Goal: Navigation & Orientation: Find specific page/section

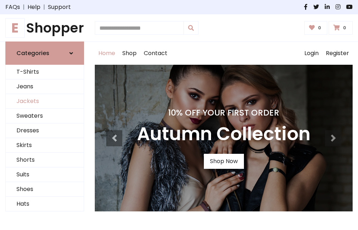
click at [45, 102] on link "Jackets" at bounding box center [45, 101] width 78 height 15
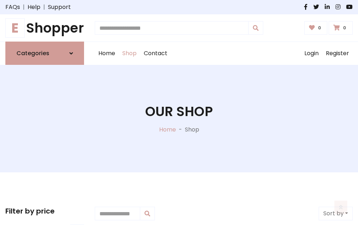
scroll to position [324, 0]
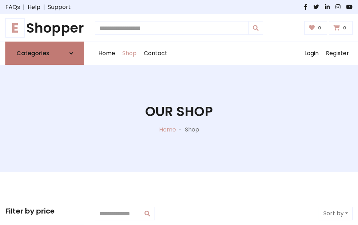
click at [45, 53] on h6 "Categories" at bounding box center [32, 53] width 33 height 7
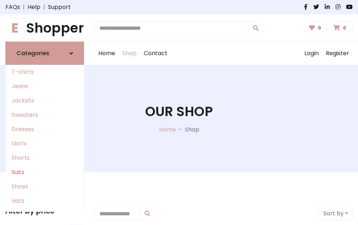
click at [45, 172] on link "Suits" at bounding box center [45, 172] width 78 height 14
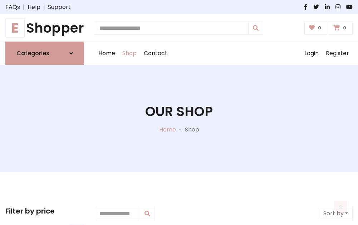
scroll to position [517, 0]
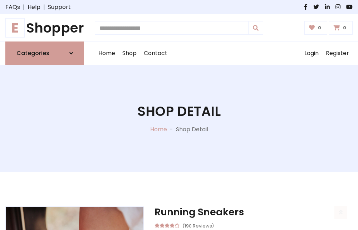
scroll to position [669, 0]
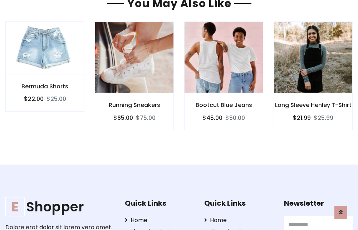
scroll to position [668, 0]
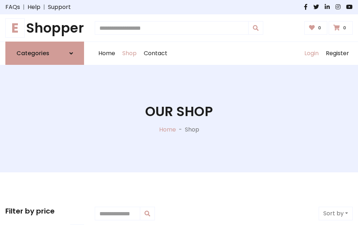
click at [311, 53] on link "Login" at bounding box center [311, 53] width 21 height 23
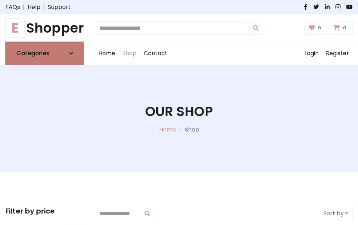
click at [71, 53] on icon at bounding box center [71, 53] width 4 height 6
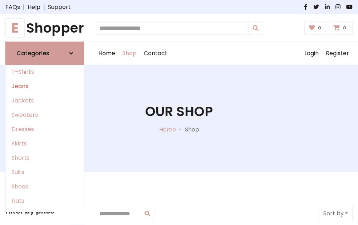
click at [45, 86] on link "Jeans" at bounding box center [45, 86] width 78 height 14
